Goal: Navigation & Orientation: Find specific page/section

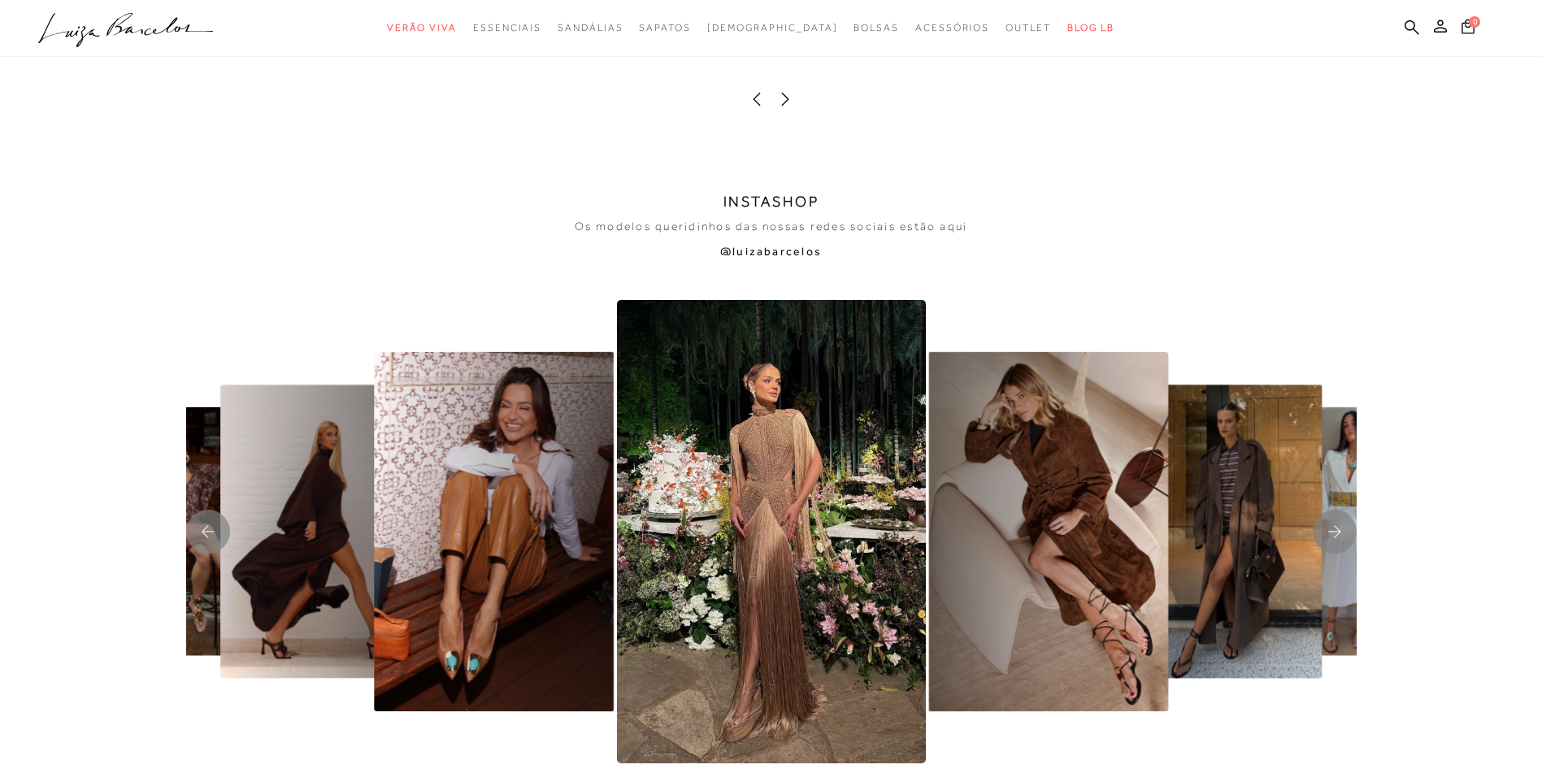
scroll to position [3739, 0]
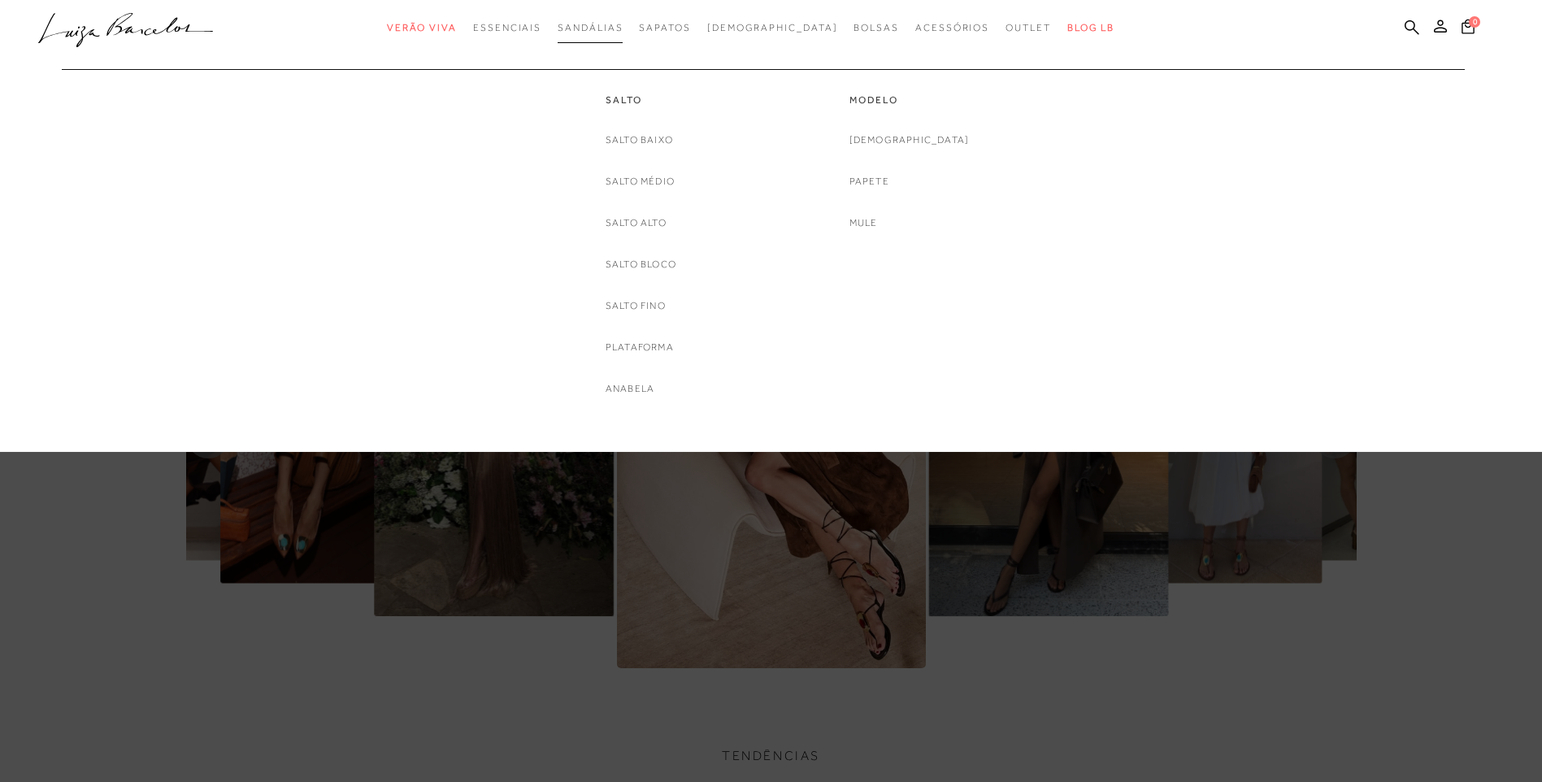
click at [596, 35] on link "Sandálias" at bounding box center [590, 28] width 65 height 30
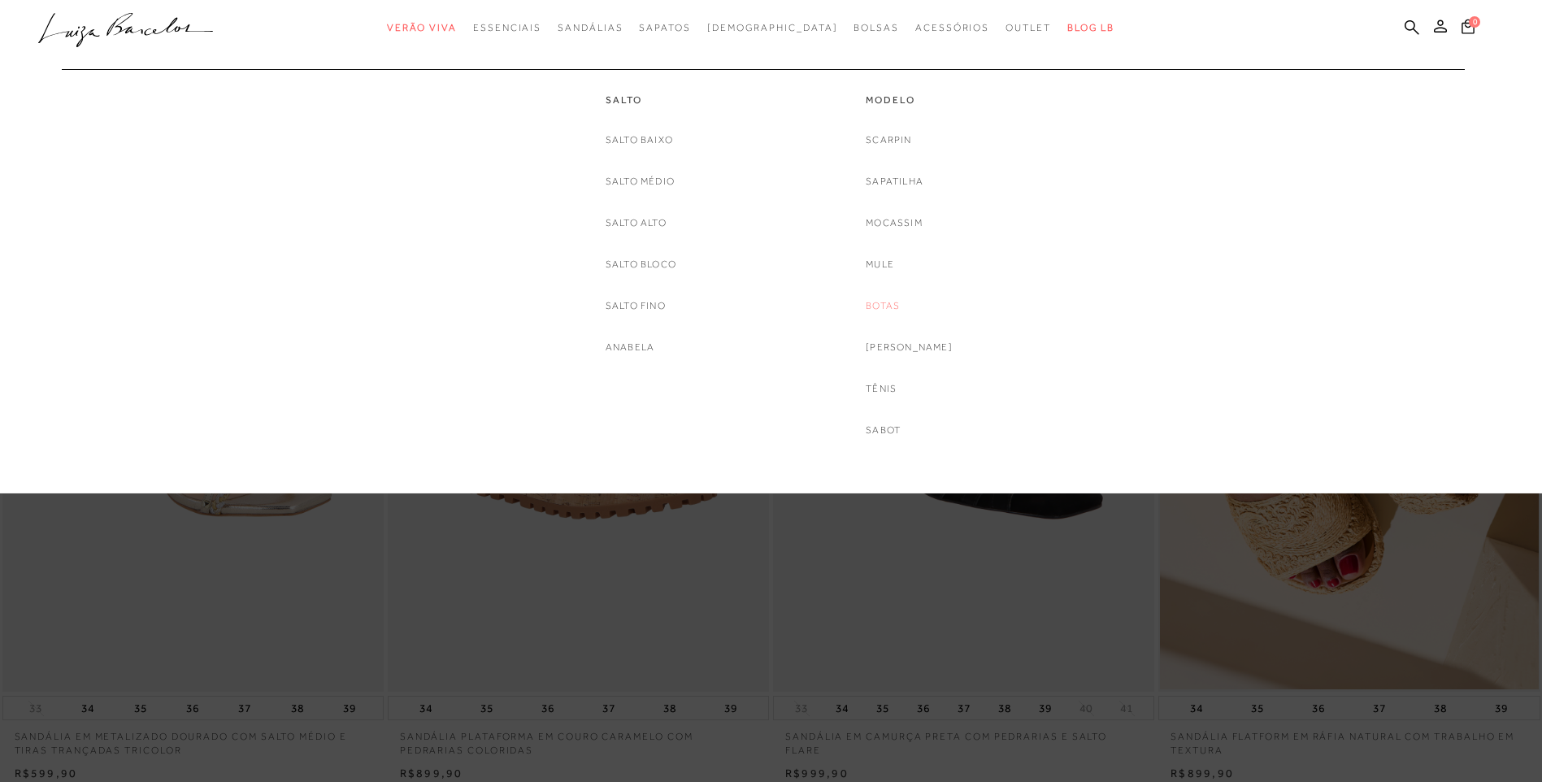
click at [900, 306] on link "Botas" at bounding box center [883, 305] width 34 height 17
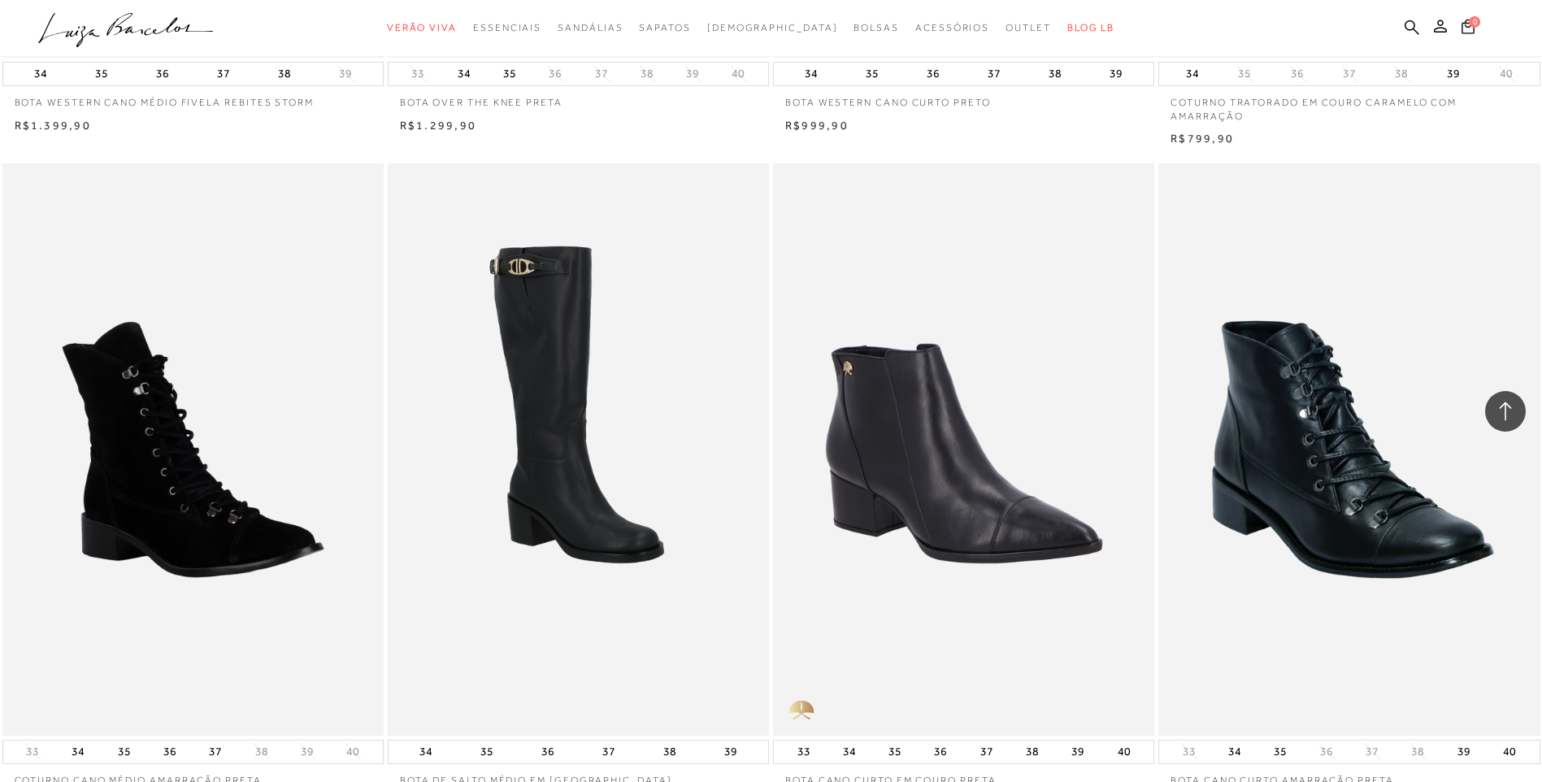
scroll to position [3739, 0]
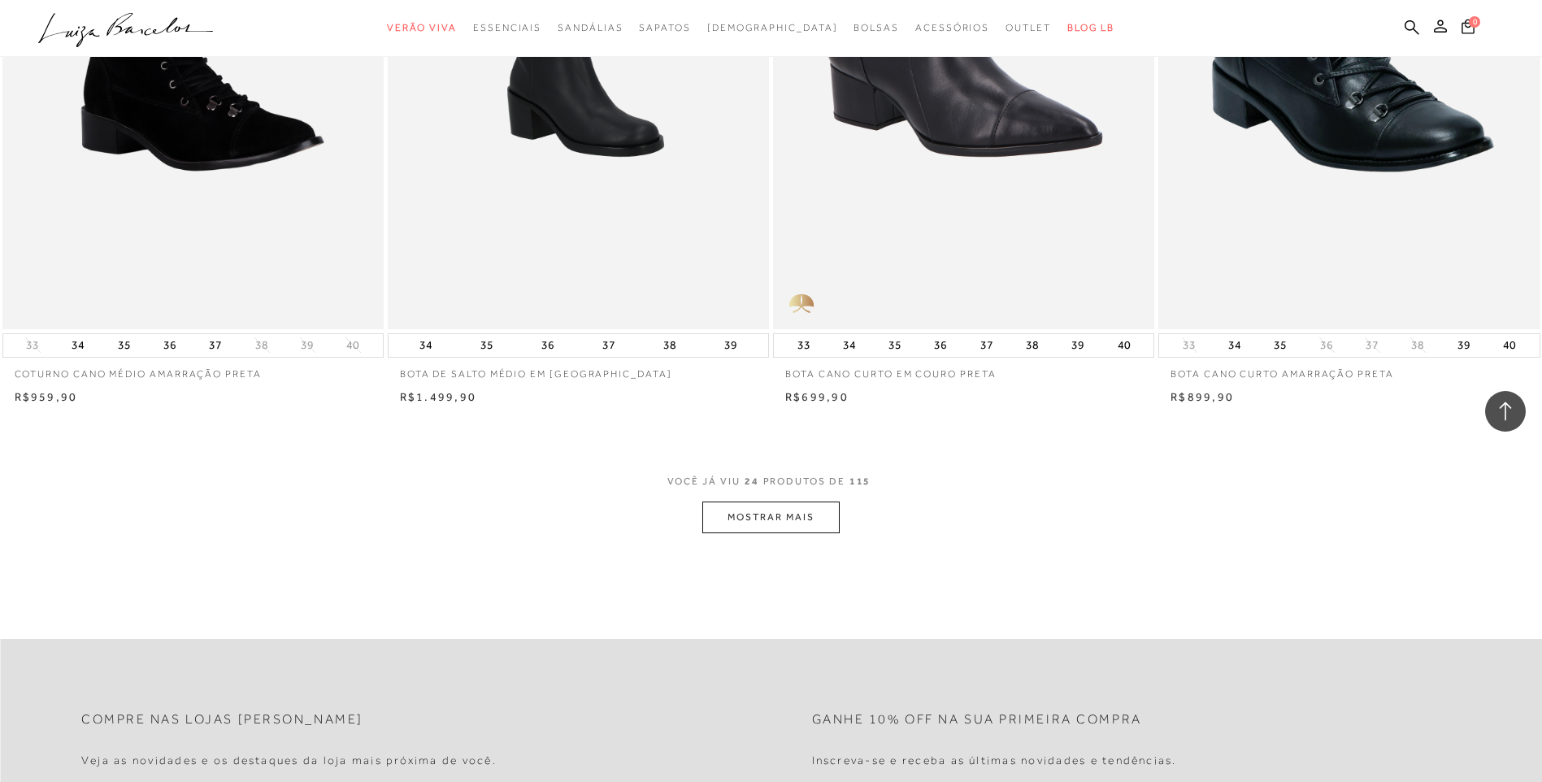
click at [784, 508] on button "MOSTRAR MAIS" at bounding box center [770, 517] width 137 height 32
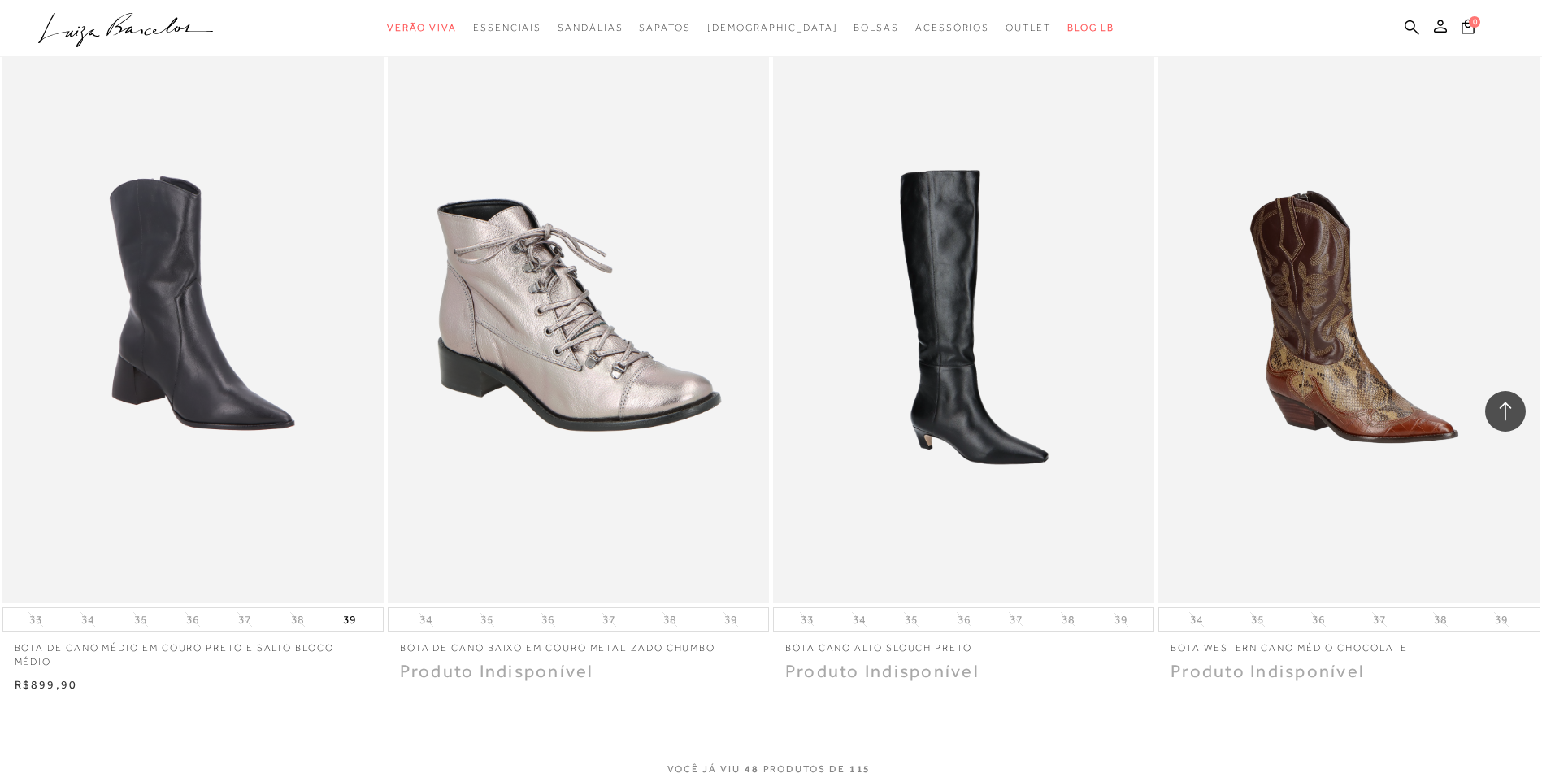
scroll to position [7721, 0]
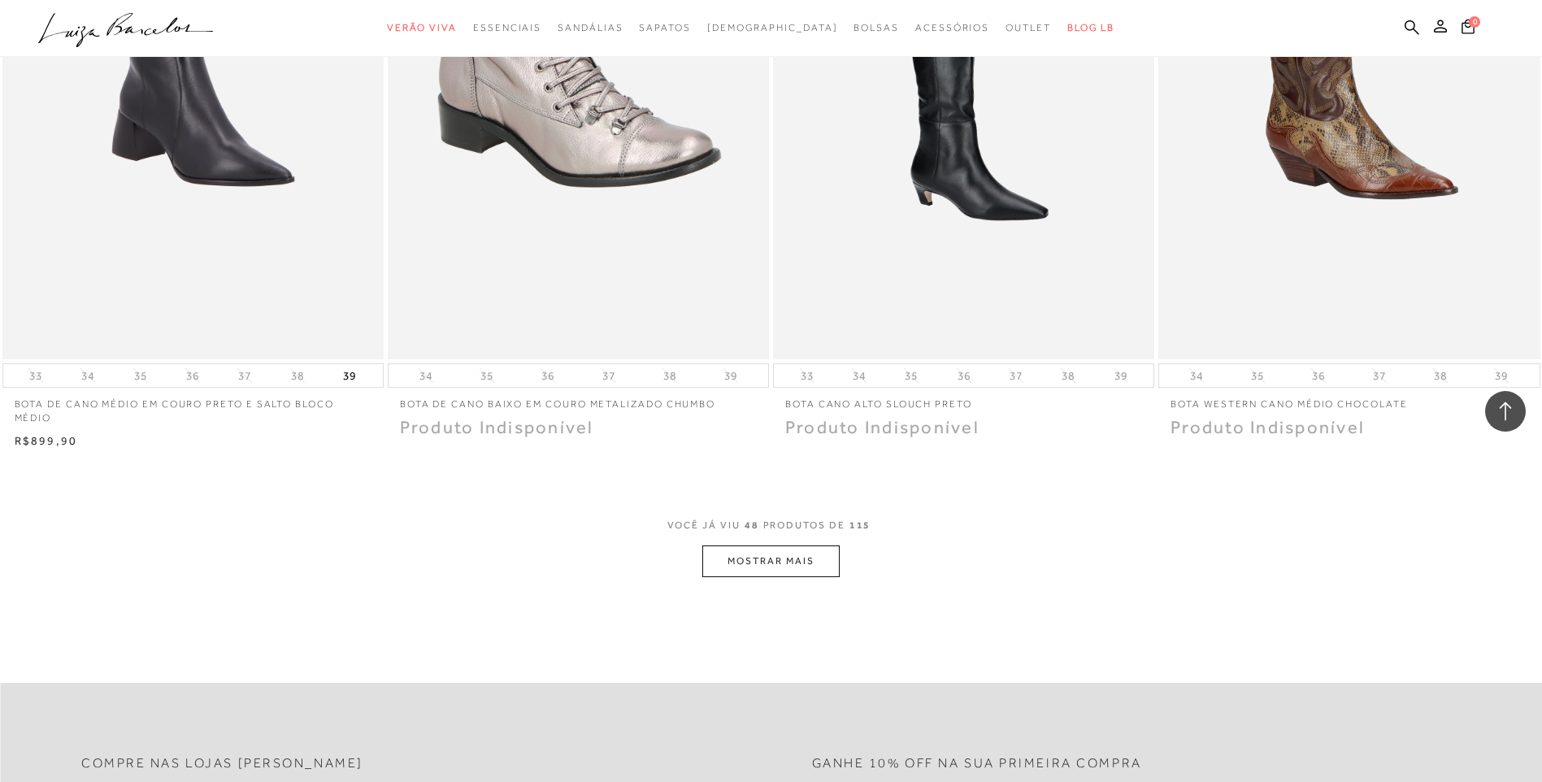
click at [779, 545] on button "MOSTRAR MAIS" at bounding box center [770, 561] width 137 height 32
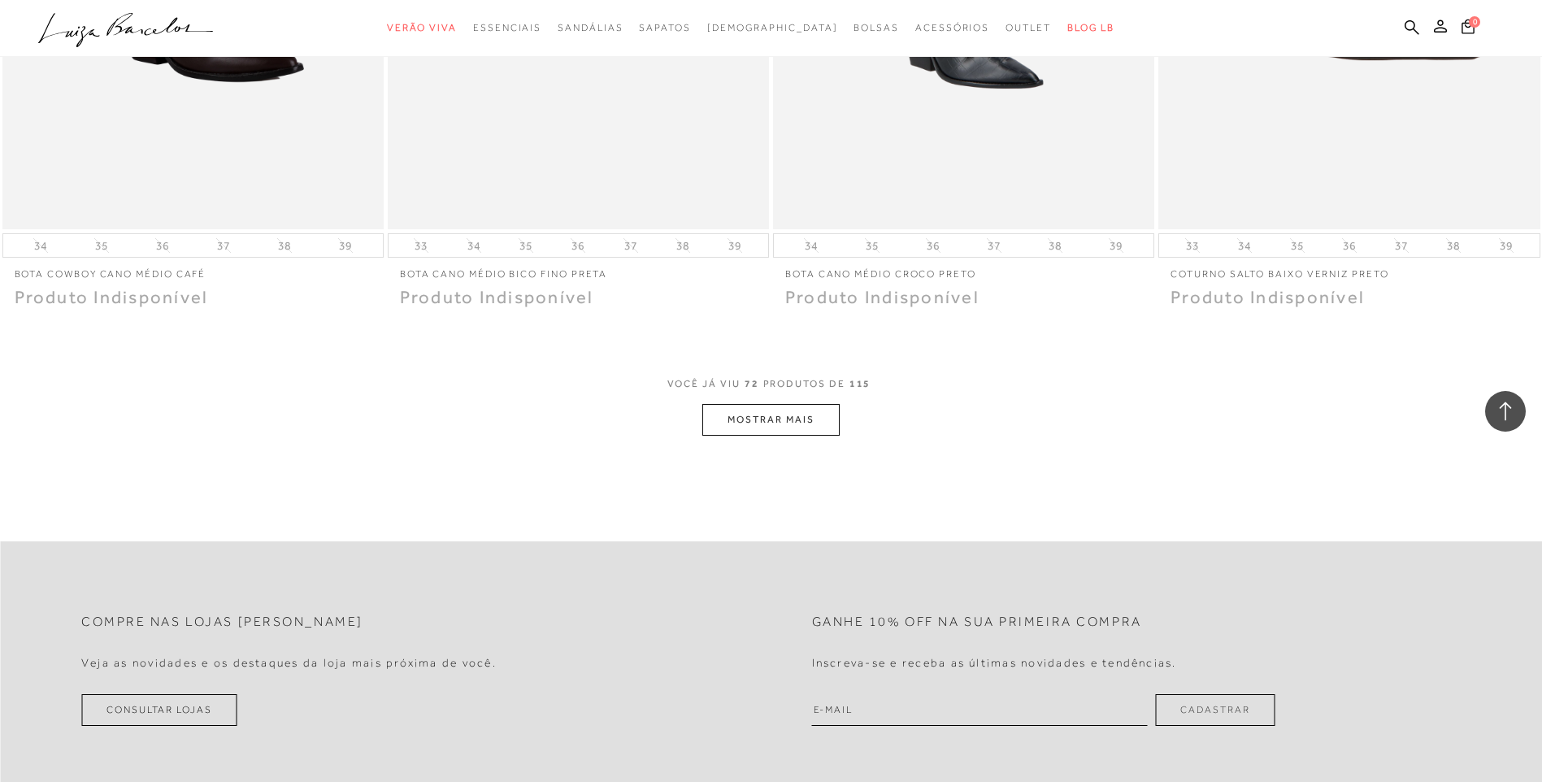
scroll to position [12029, 0]
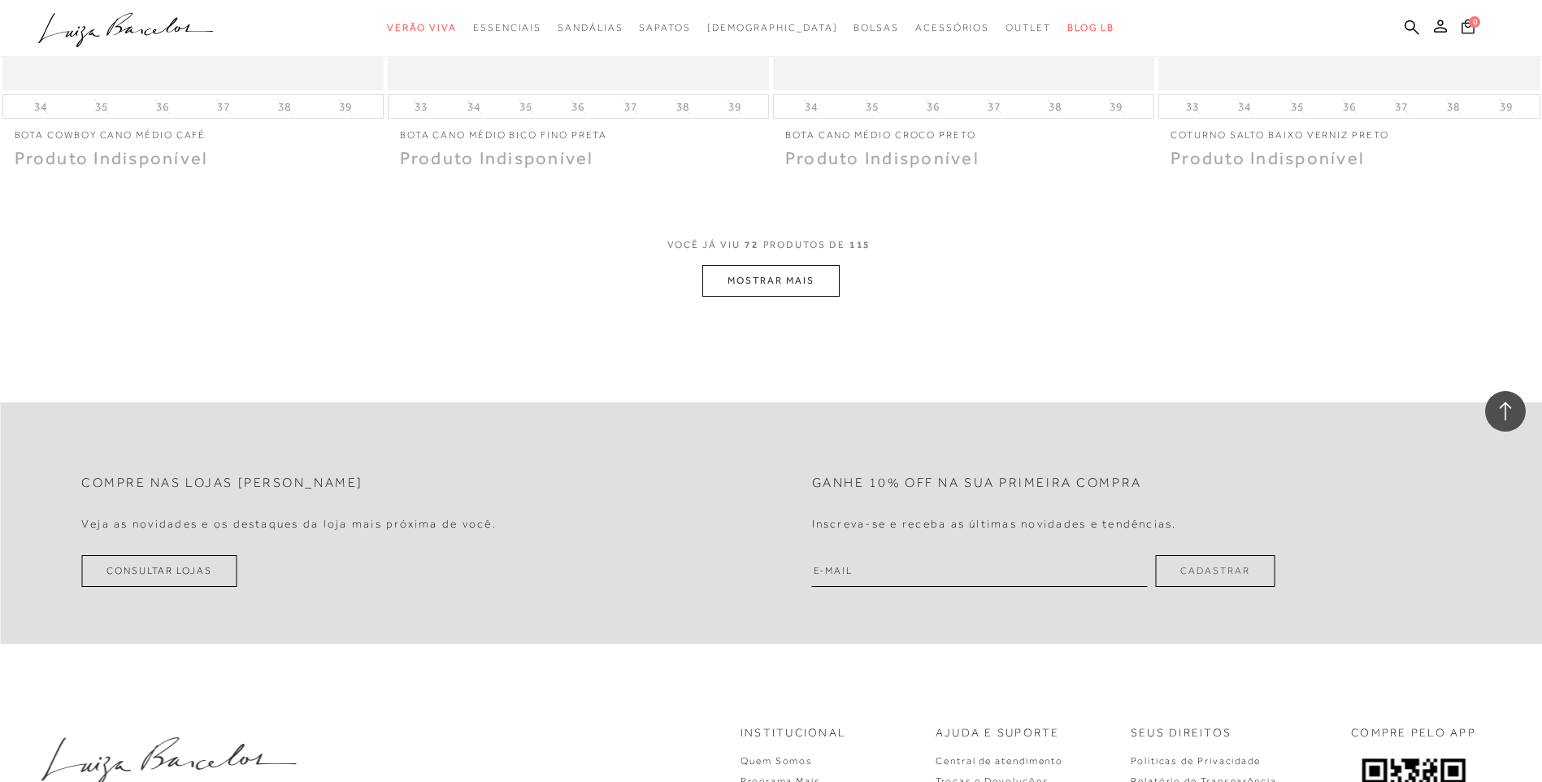
click at [745, 265] on button "MOSTRAR MAIS" at bounding box center [770, 281] width 137 height 32
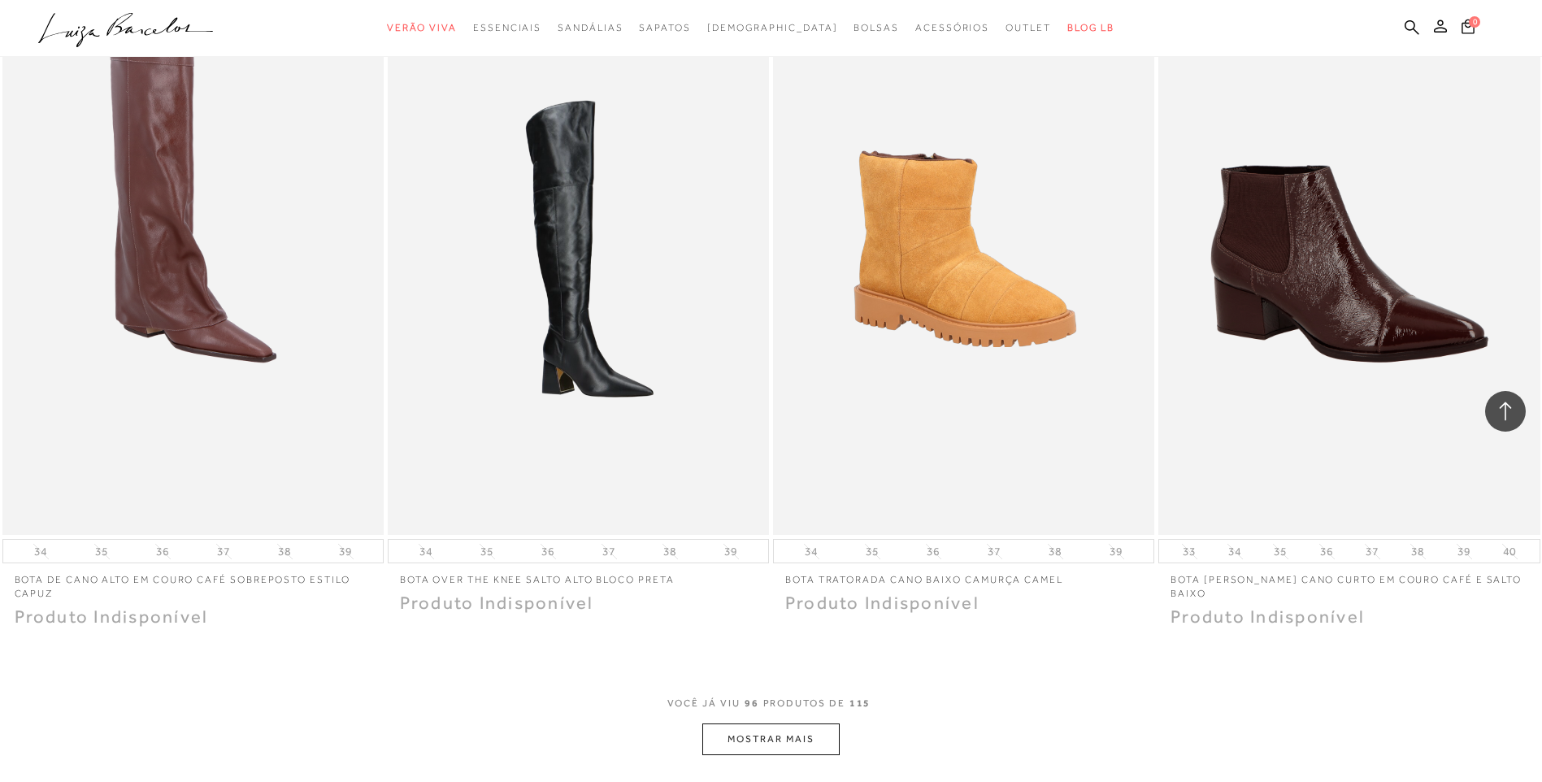
scroll to position [15605, 0]
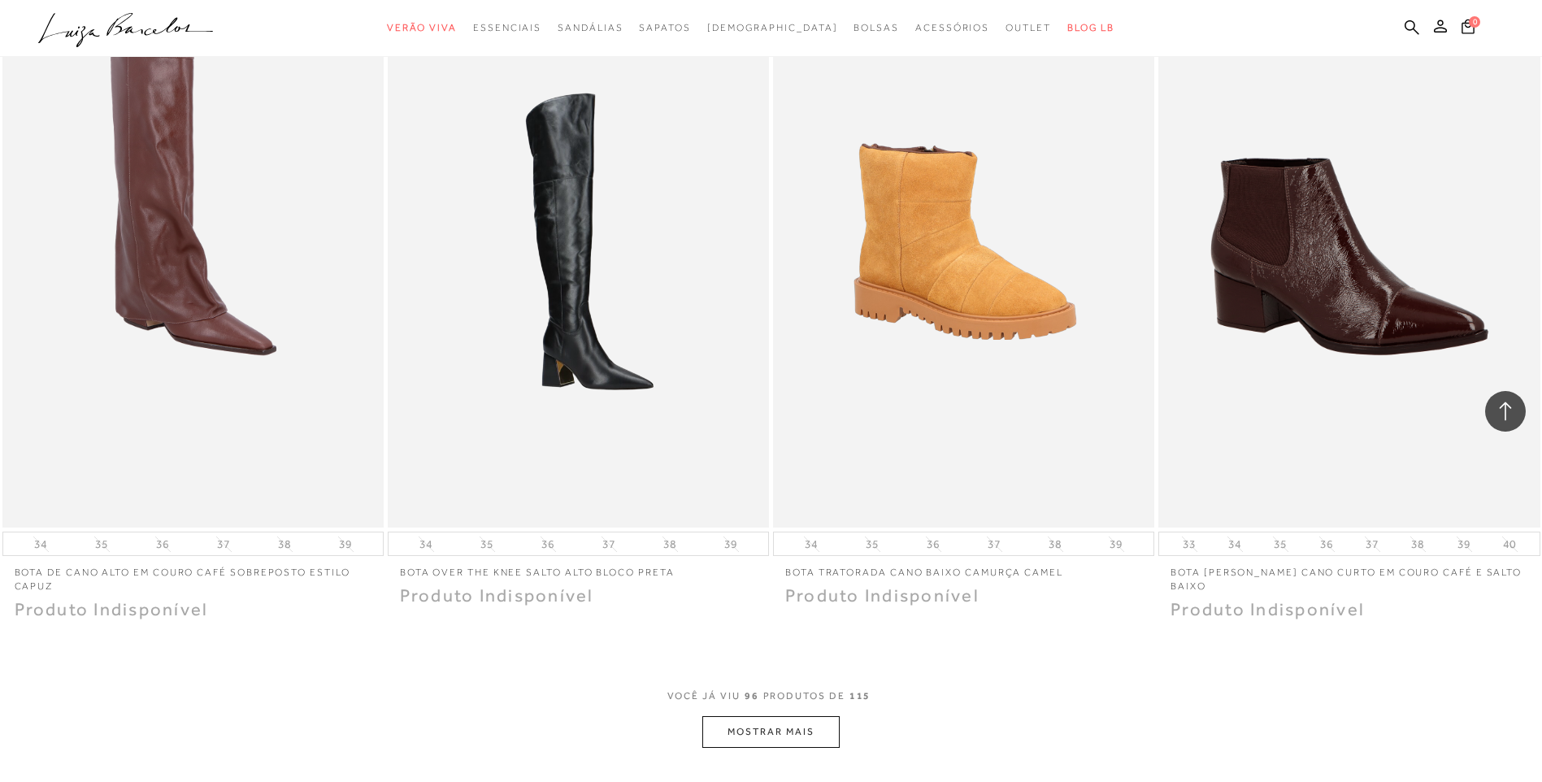
click at [798, 716] on button "MOSTRAR MAIS" at bounding box center [770, 732] width 137 height 32
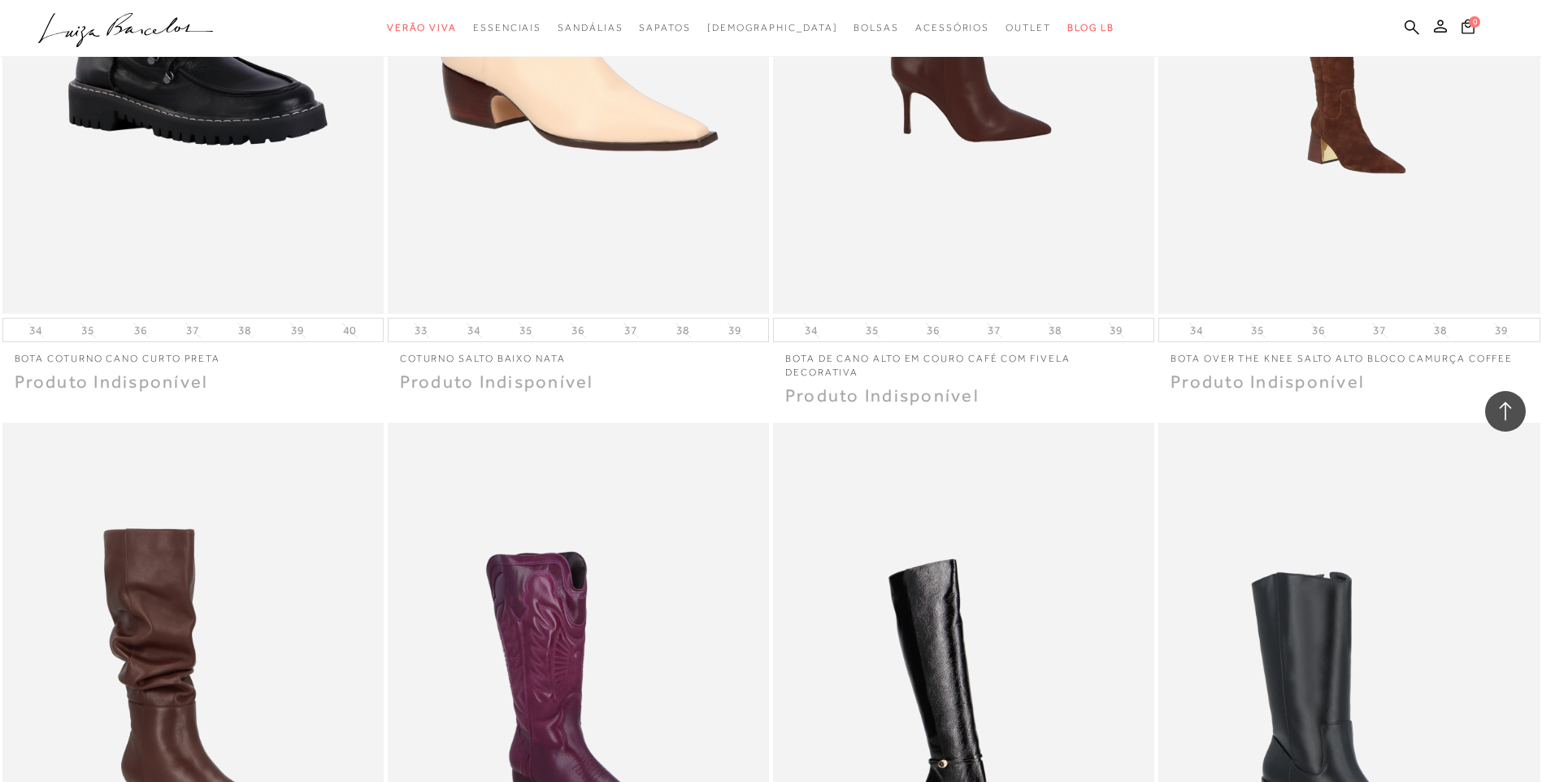
scroll to position [16906, 0]
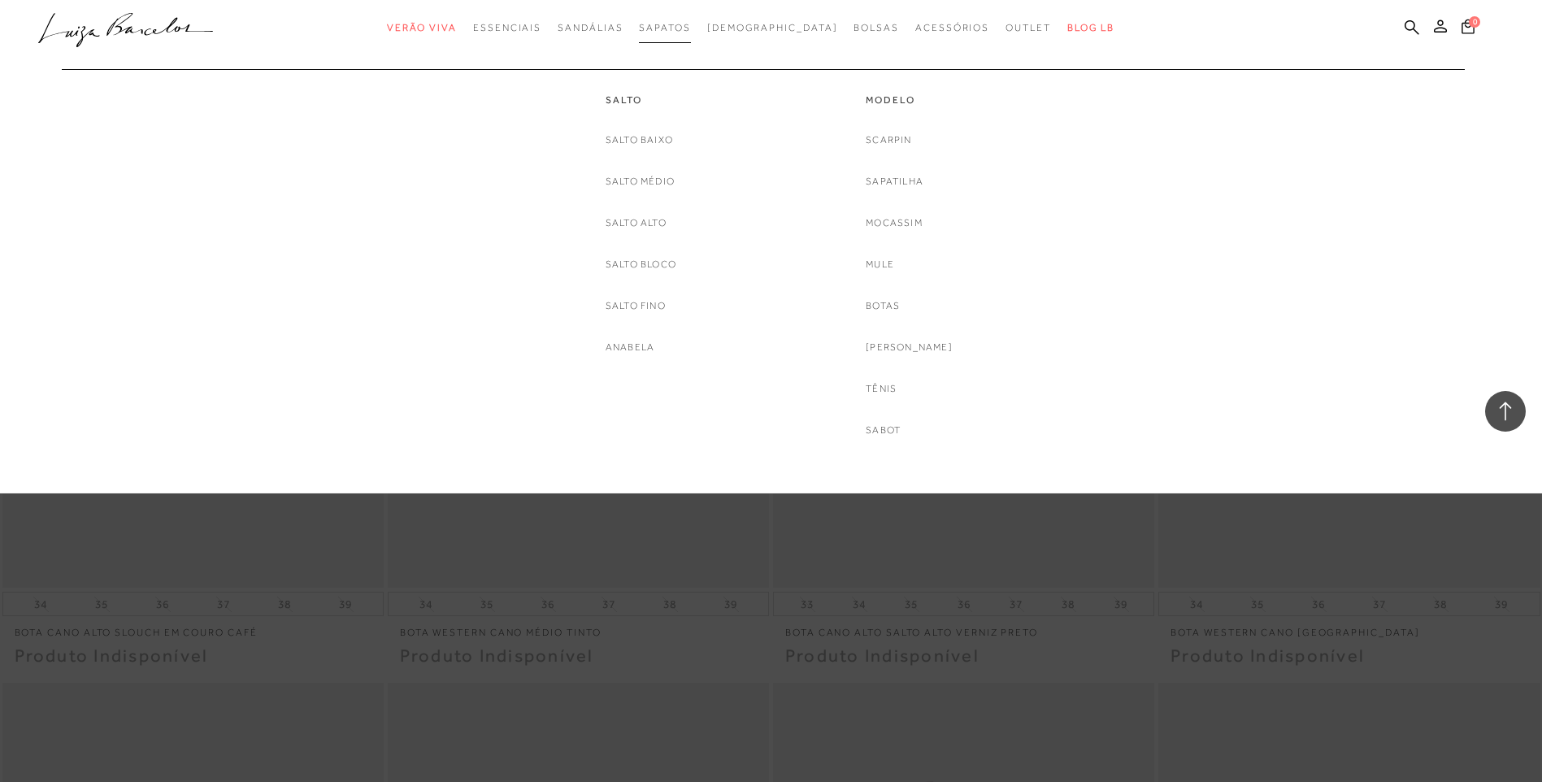
click at [690, 23] on span "Sapatos" at bounding box center [664, 27] width 51 height 11
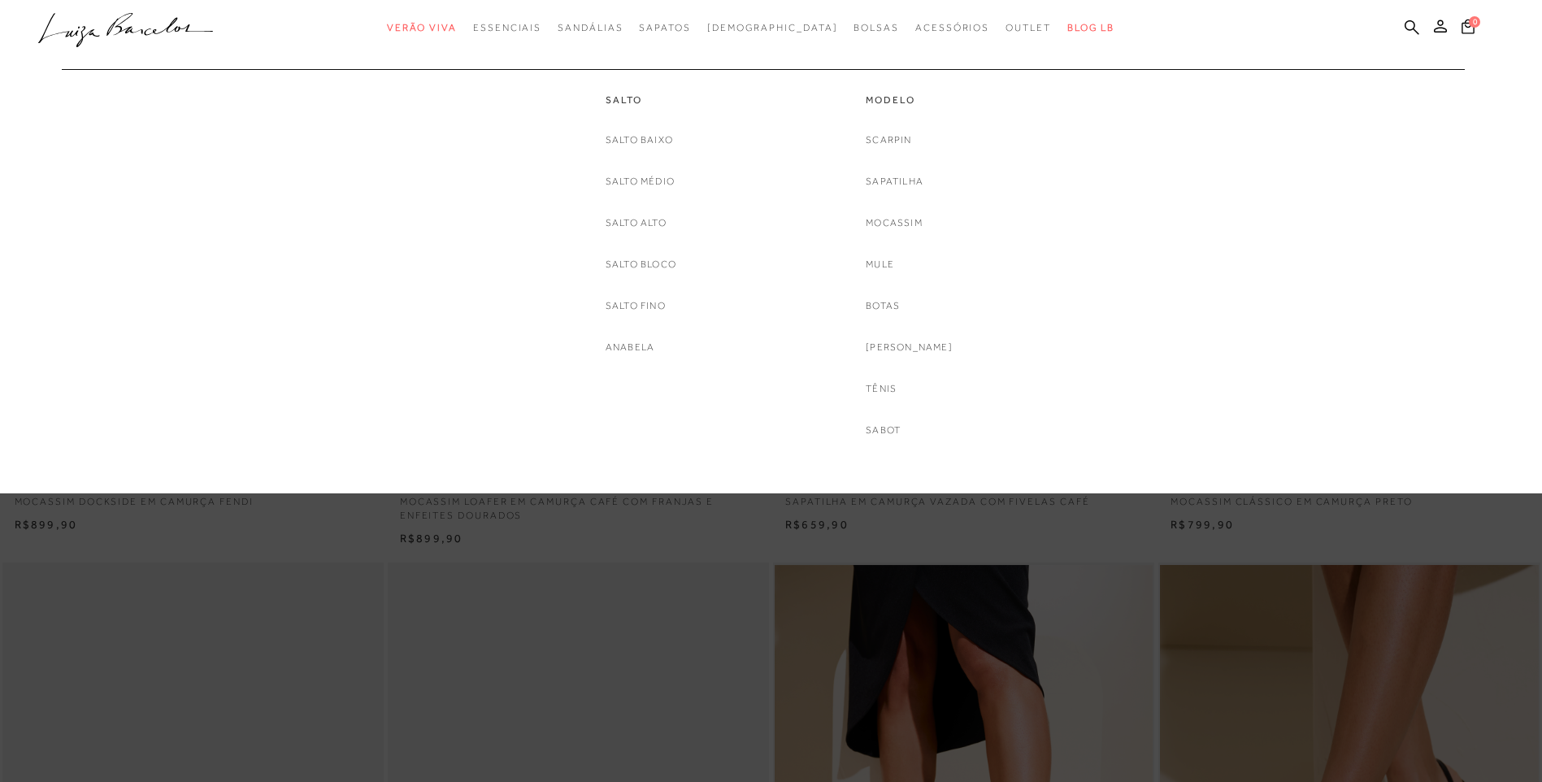
scroll to position [325, 0]
